Goal: Task Accomplishment & Management: Manage account settings

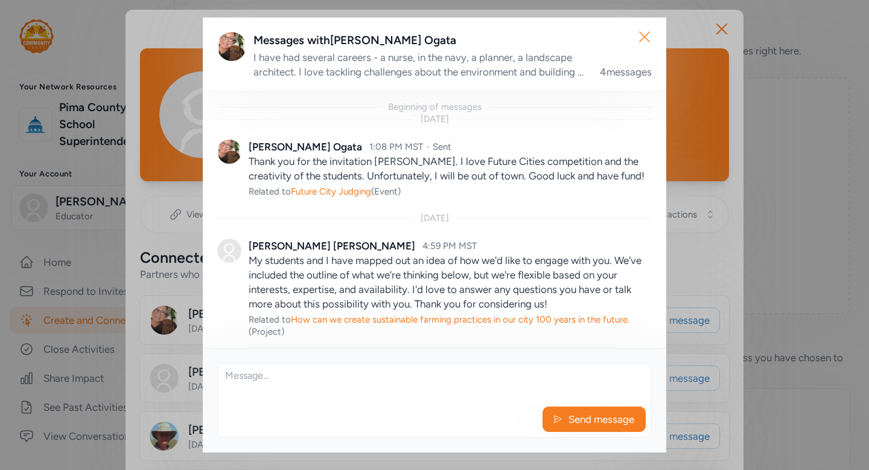
click at [648, 41] on icon "button" at bounding box center [644, 36] width 19 height 19
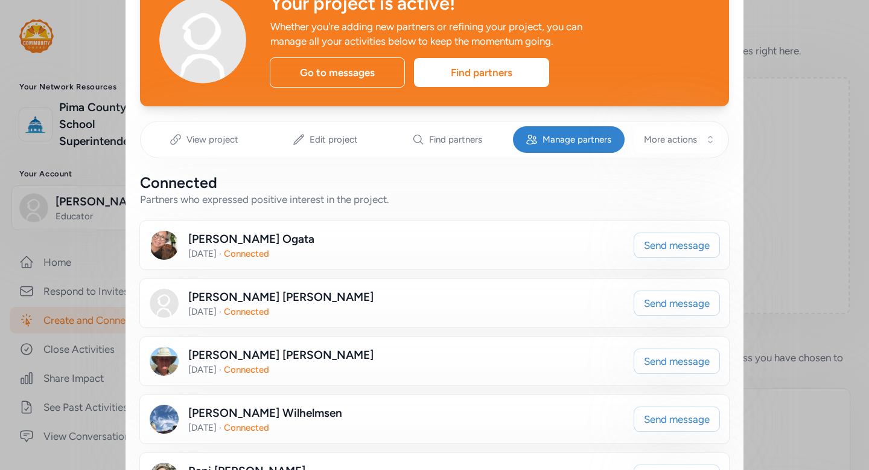
scroll to position [83, 0]
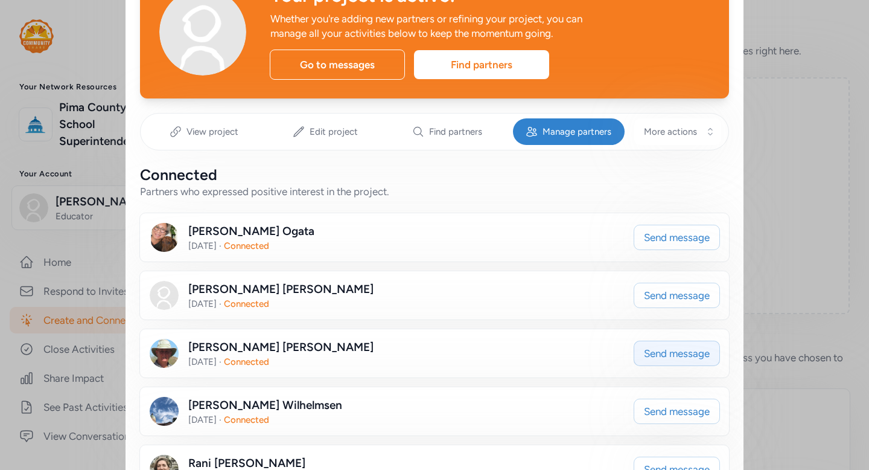
click at [650, 353] on span "Send message" at bounding box center [677, 353] width 66 height 14
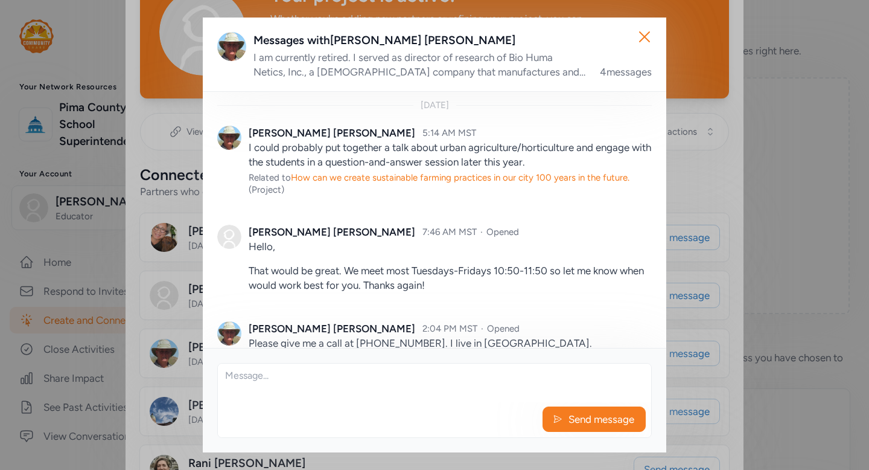
scroll to position [153, 0]
click at [647, 42] on icon "button" at bounding box center [644, 36] width 19 height 19
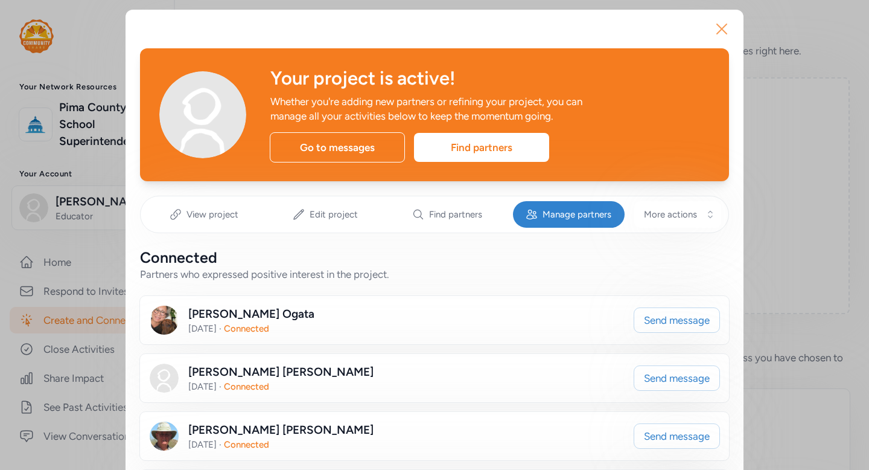
click at [719, 30] on icon "button" at bounding box center [722, 29] width 10 height 10
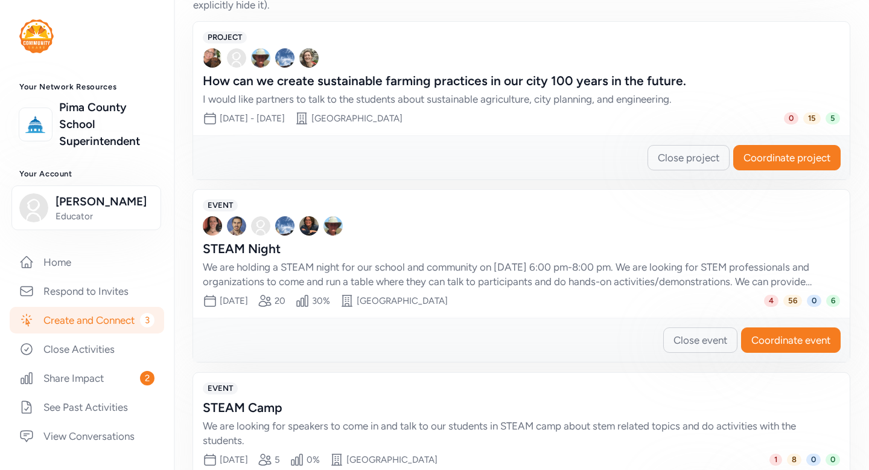
scroll to position [392, 0]
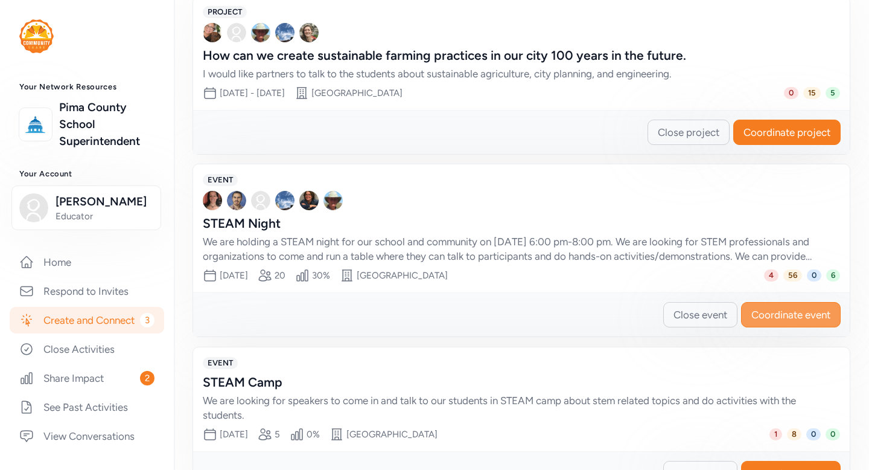
click at [768, 315] on span "Coordinate event" at bounding box center [791, 314] width 79 height 14
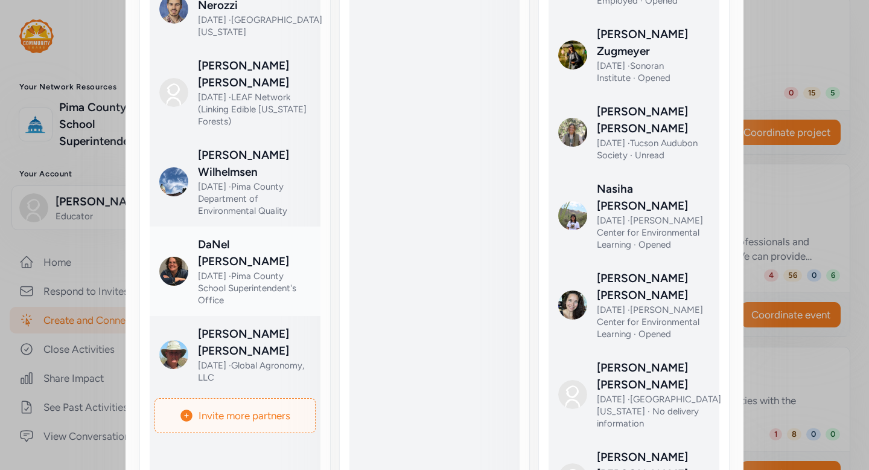
scroll to position [449, 0]
